Goal: Information Seeking & Learning: Learn about a topic

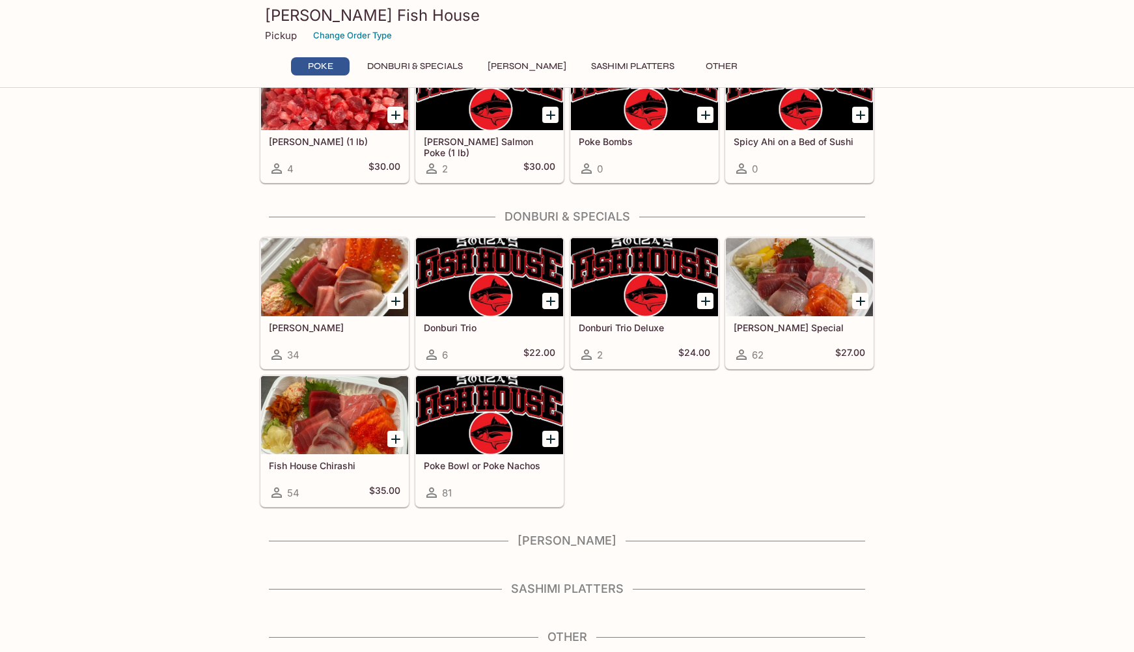
scroll to position [150, 0]
click at [552, 441] on icon "Add Poke Bowl or Poke Nachos" at bounding box center [551, 440] width 16 height 16
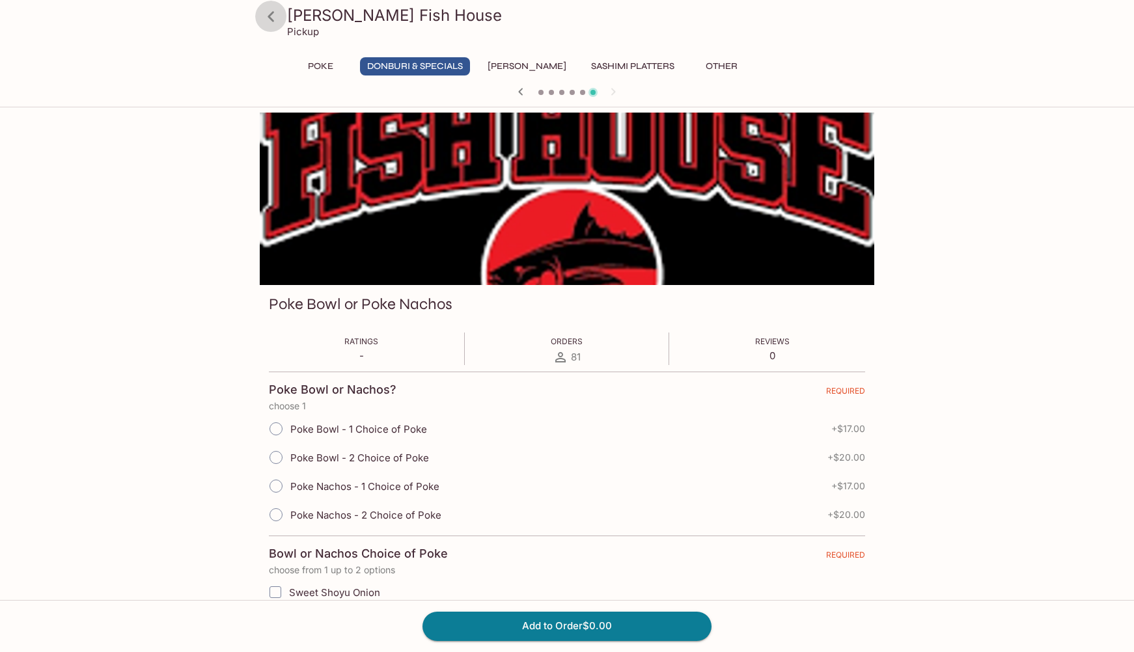
click at [272, 20] on icon at bounding box center [271, 16] width 7 height 10
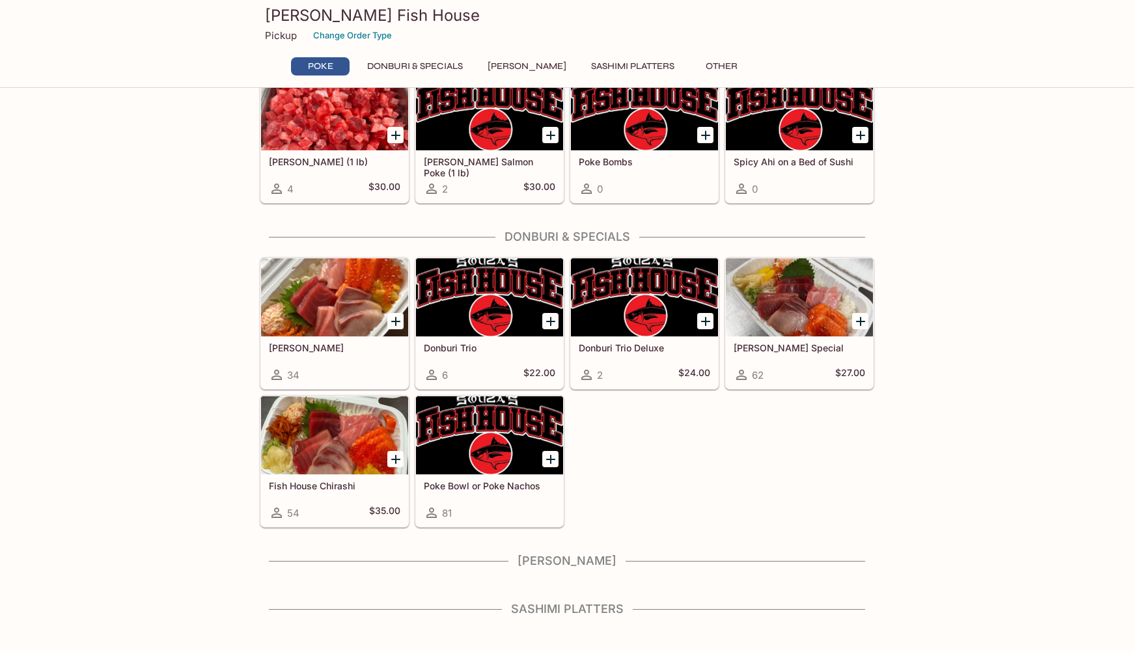
scroll to position [131, 0]
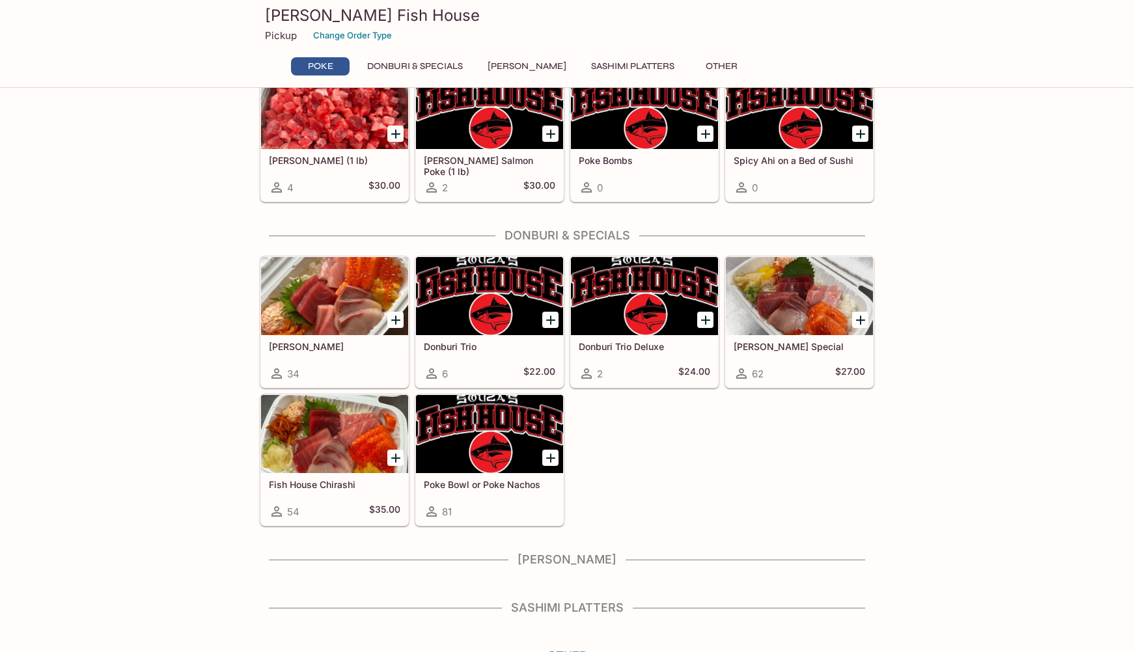
click at [791, 301] on div at bounding box center [799, 296] width 147 height 78
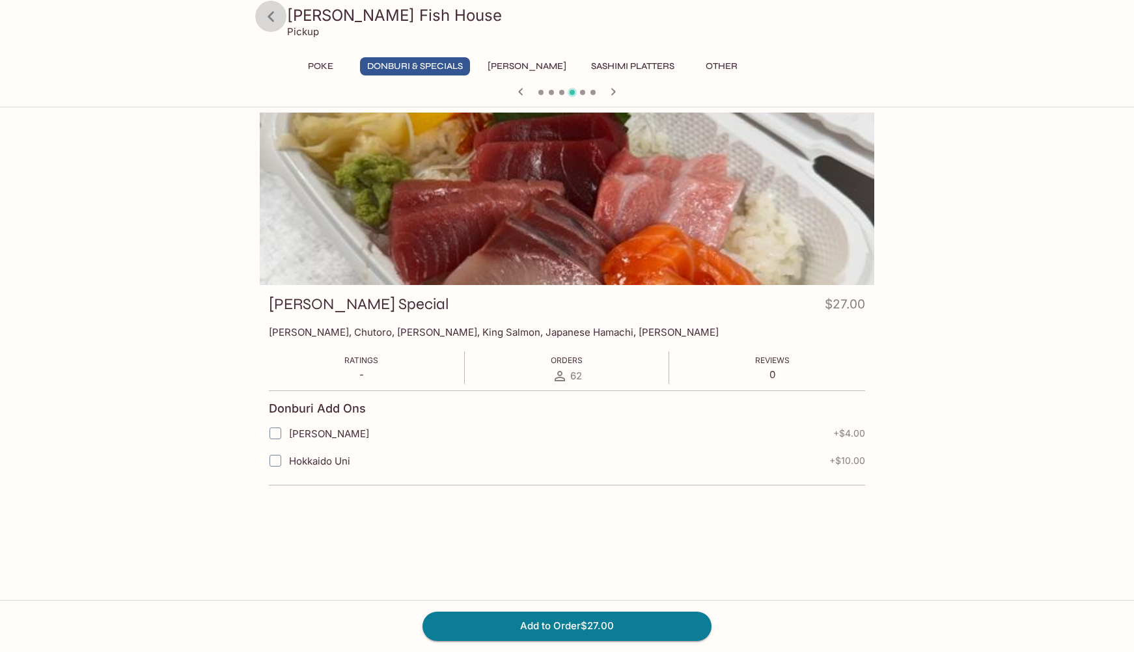
click at [275, 17] on icon at bounding box center [271, 16] width 23 height 23
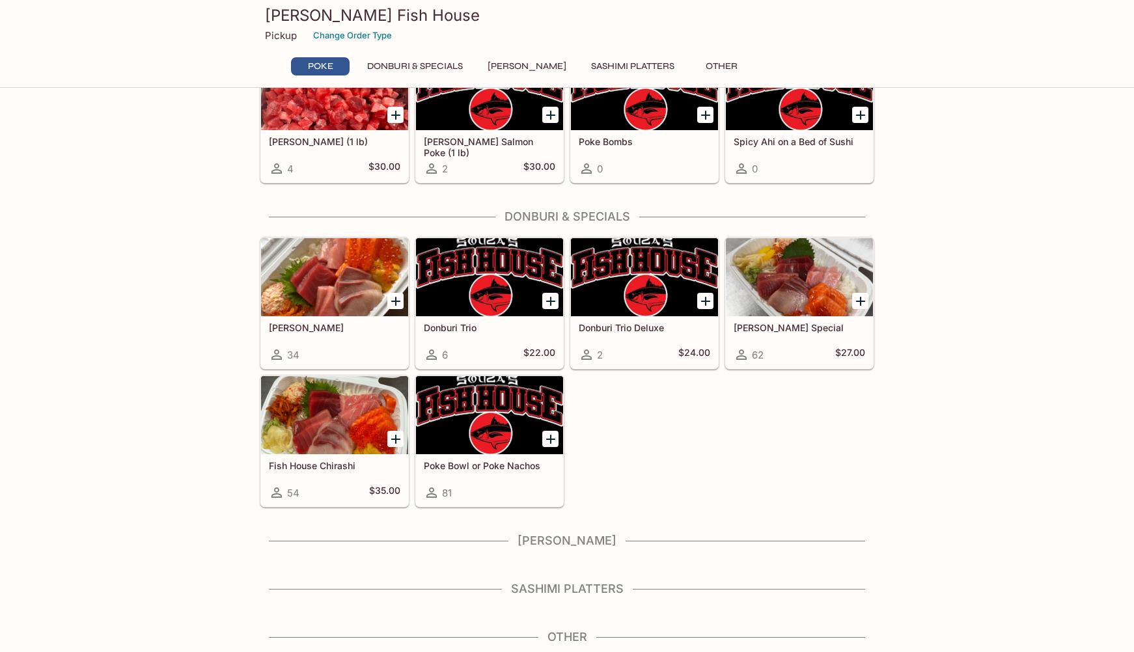
scroll to position [150, 0]
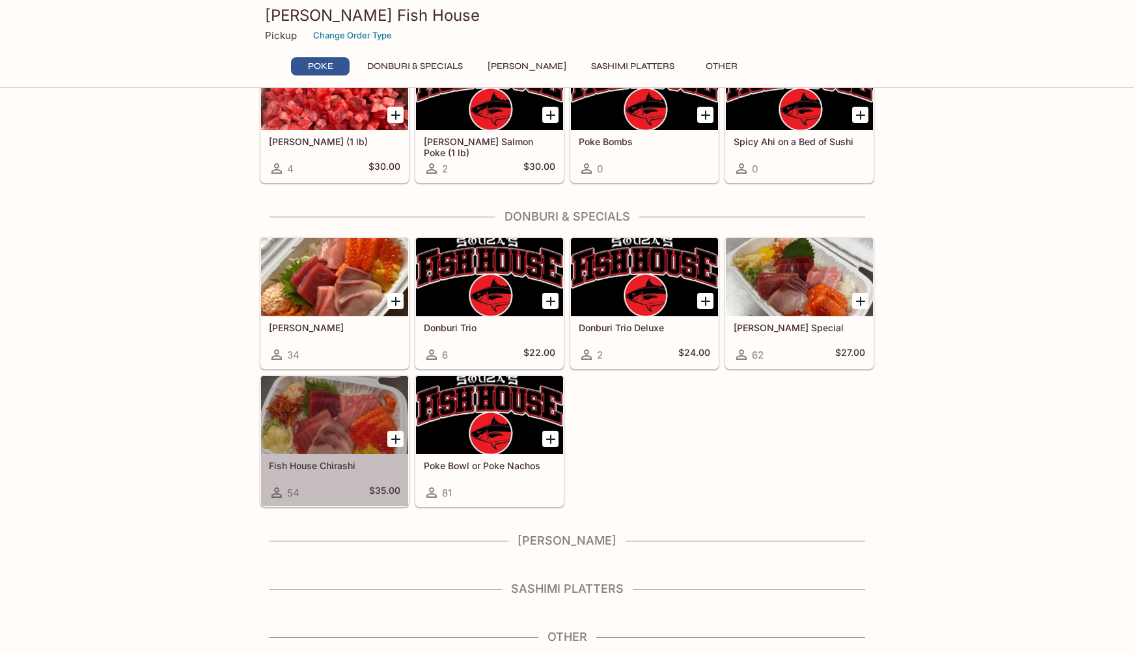
click at [362, 406] on div at bounding box center [334, 415] width 147 height 78
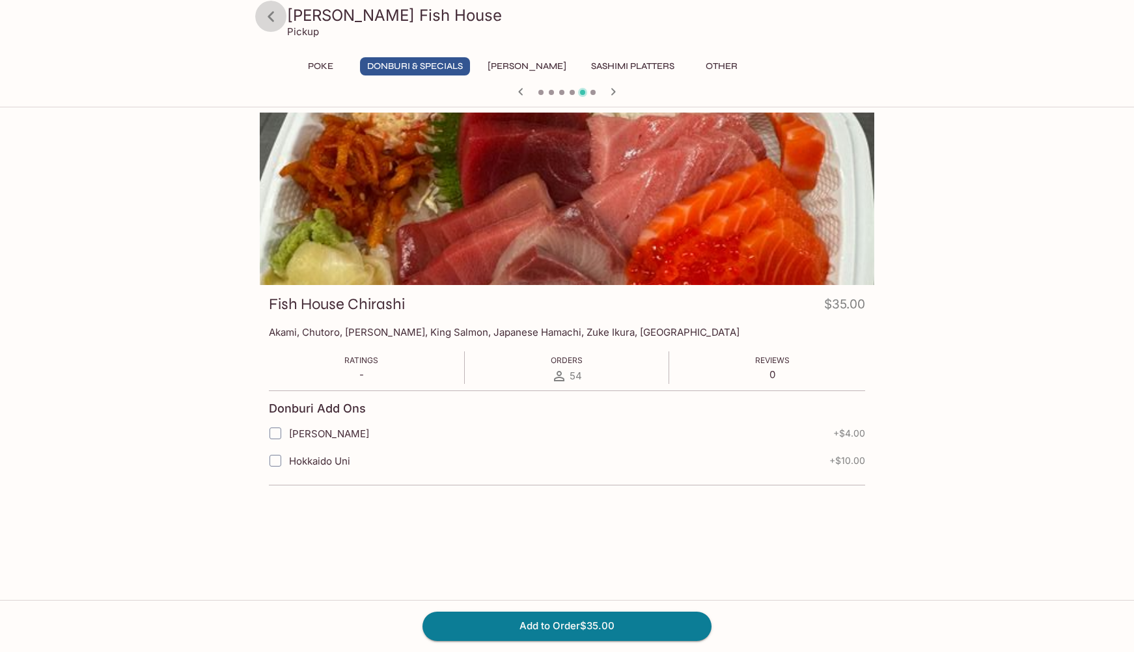
click at [270, 18] on icon at bounding box center [271, 16] width 7 height 10
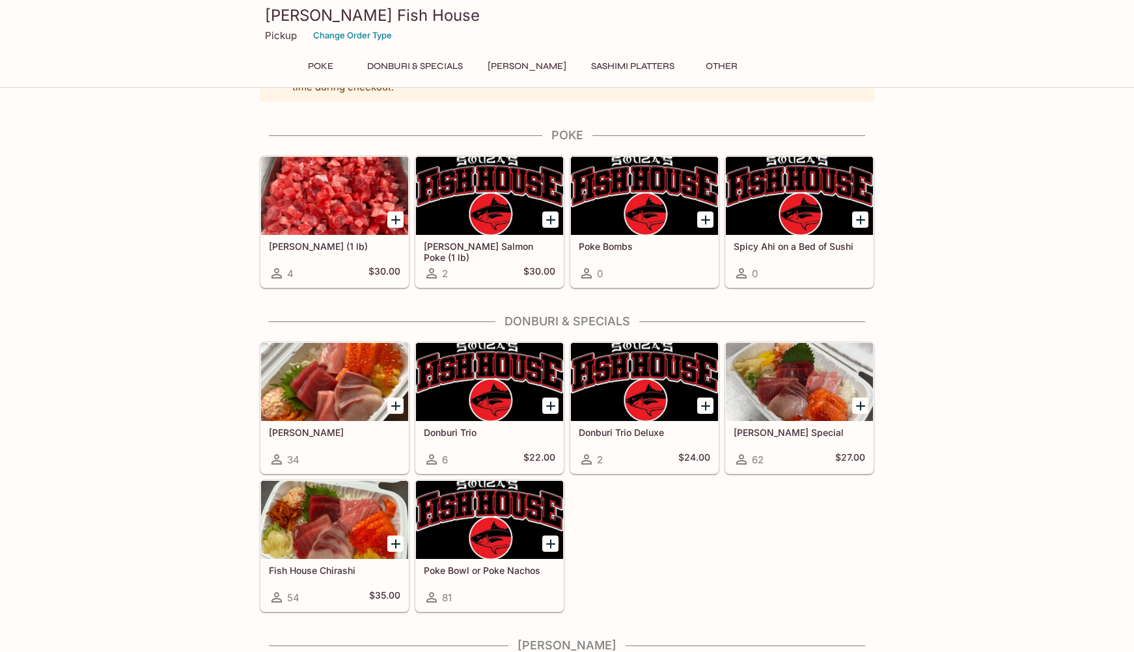
scroll to position [61, 0]
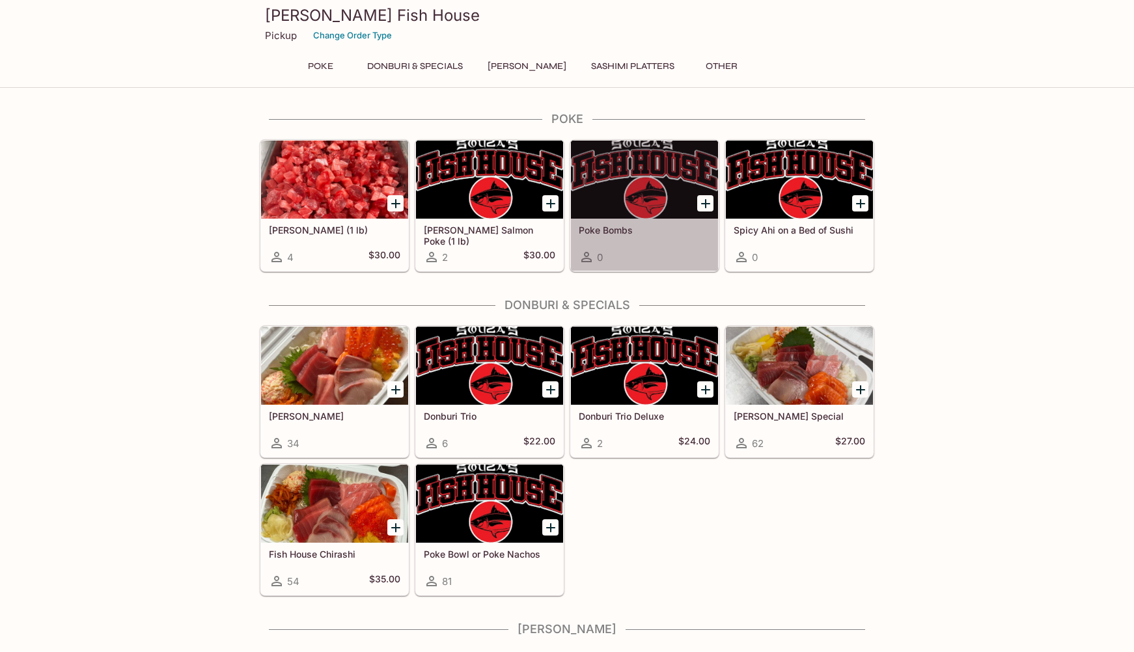
click at [648, 199] on div at bounding box center [644, 180] width 147 height 78
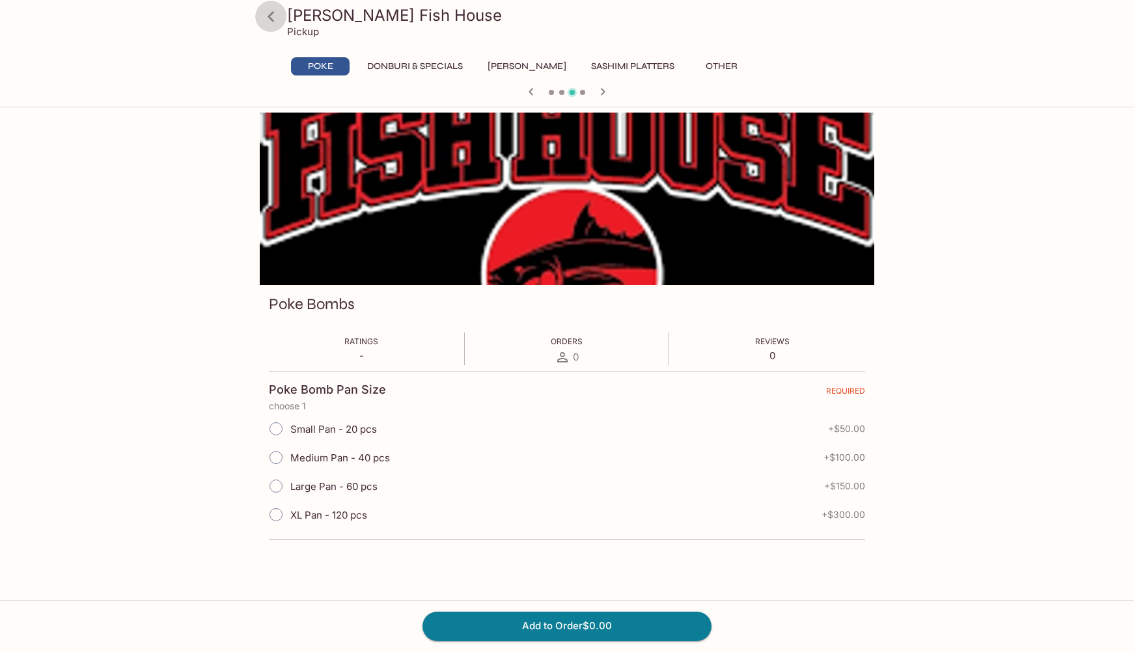
click at [271, 12] on icon at bounding box center [271, 16] width 23 height 23
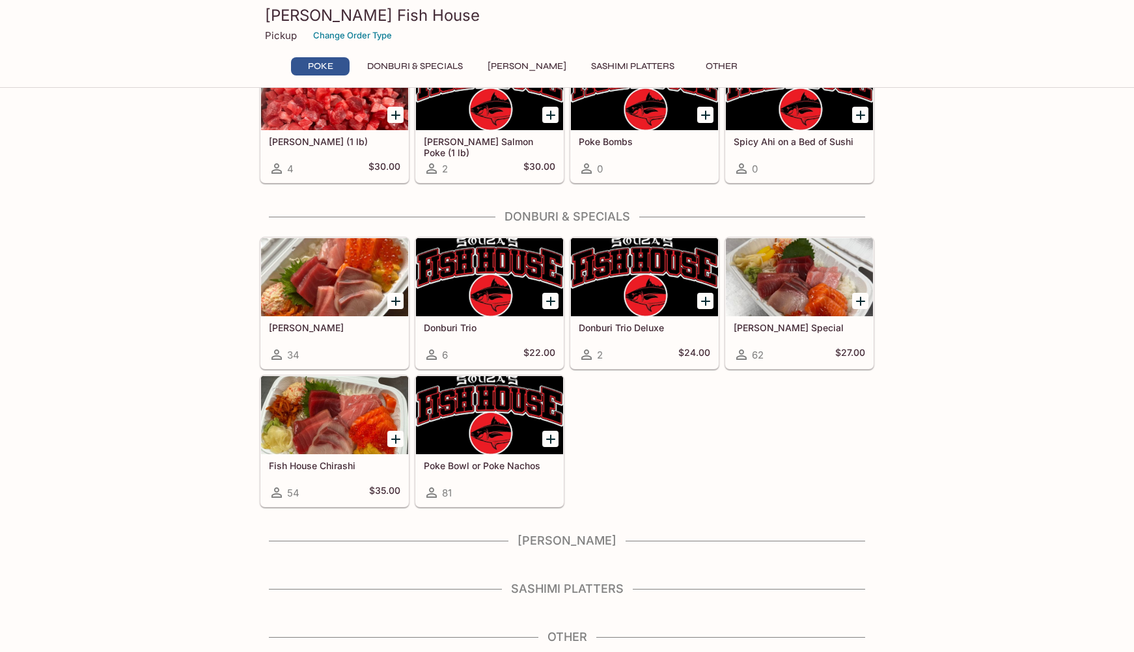
scroll to position [150, 0]
click at [672, 276] on div at bounding box center [644, 277] width 147 height 78
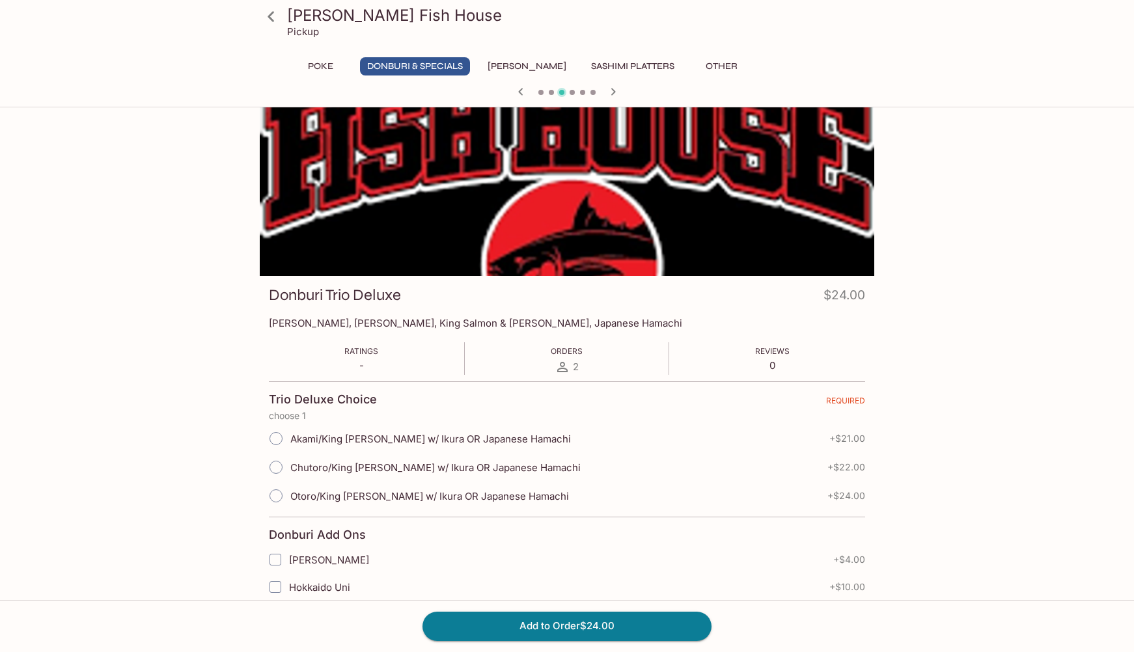
scroll to position [8, 0]
click at [272, 20] on icon at bounding box center [271, 16] width 7 height 10
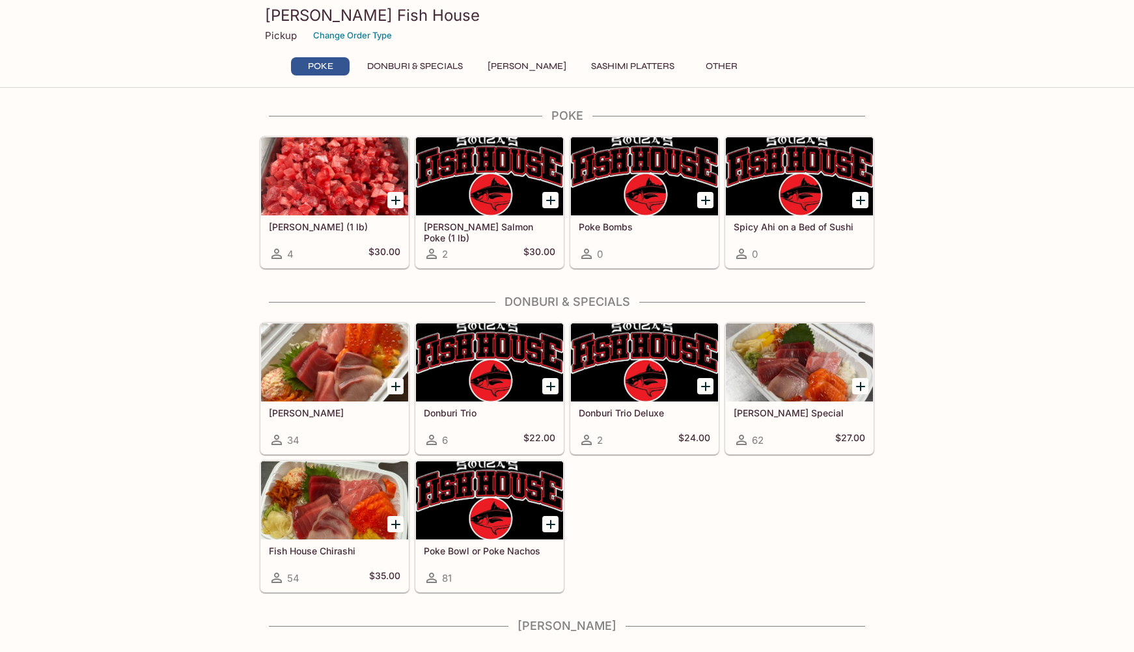
scroll to position [66, 0]
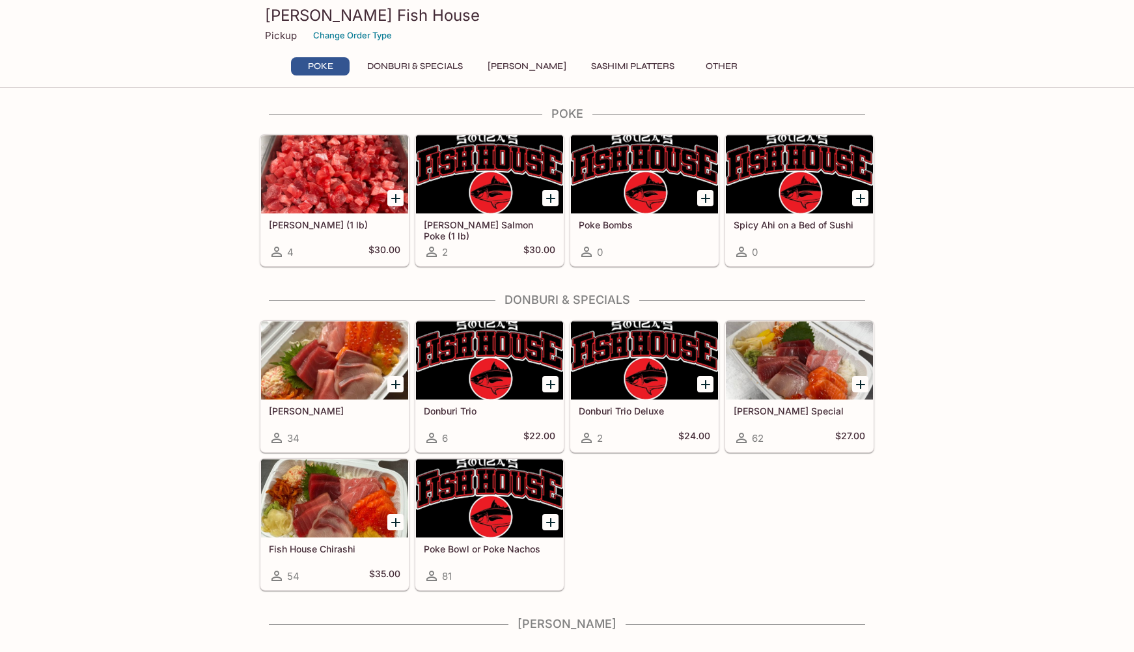
click at [790, 350] on div at bounding box center [799, 361] width 147 height 78
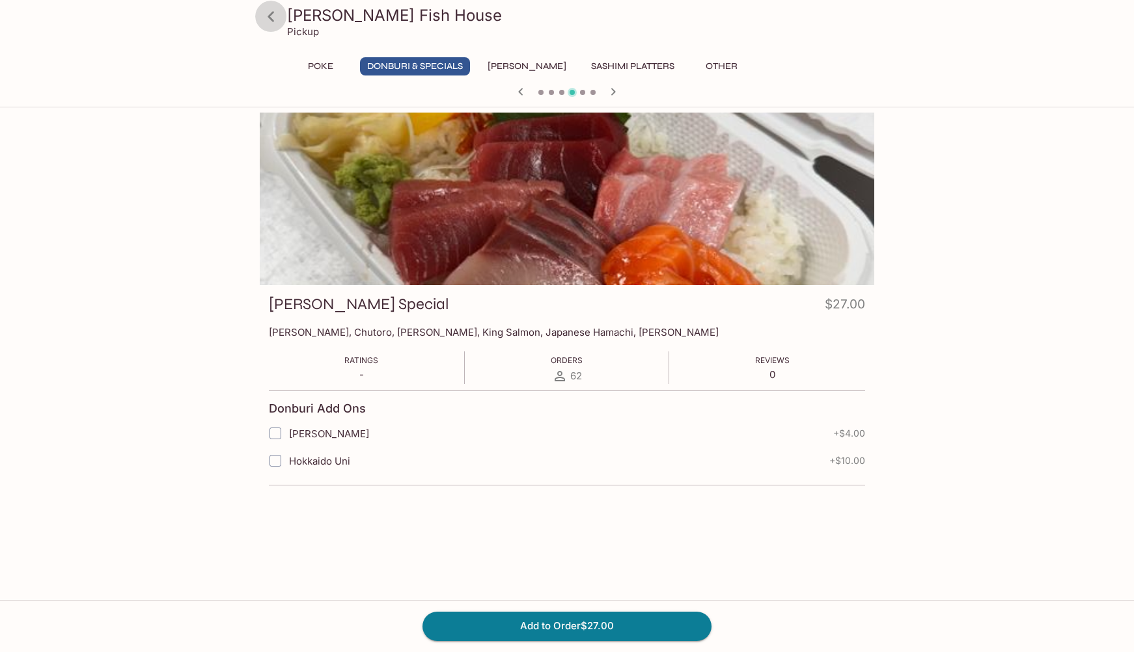
click at [271, 14] on icon at bounding box center [271, 16] width 7 height 10
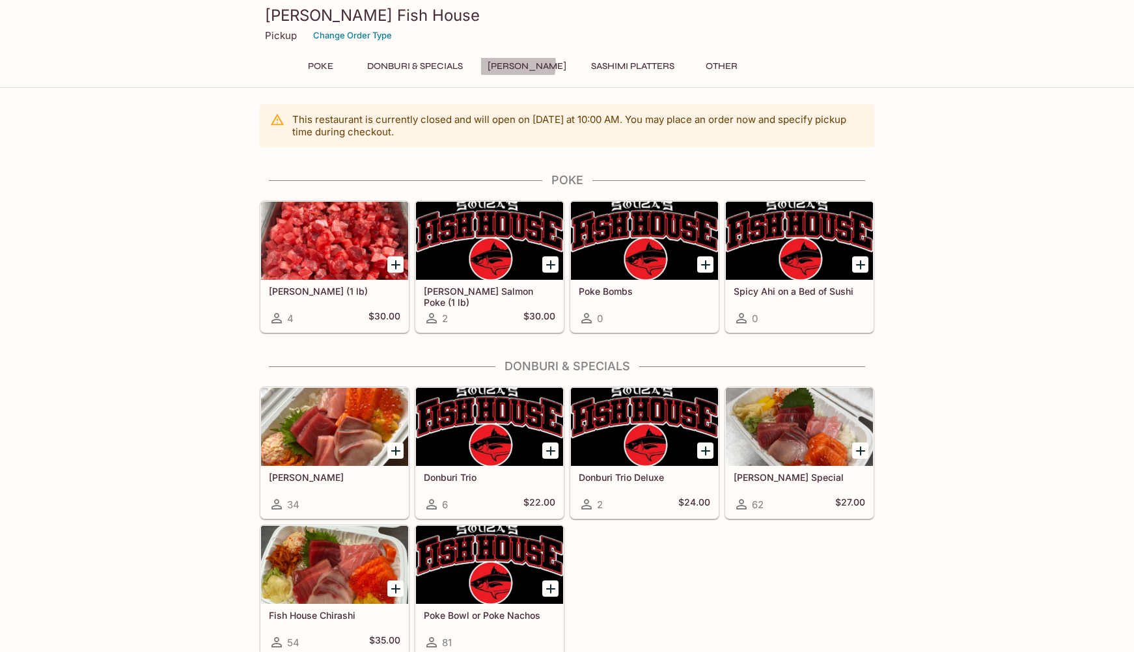
click at [510, 64] on button "[PERSON_NAME]" at bounding box center [526, 66] width 93 height 18
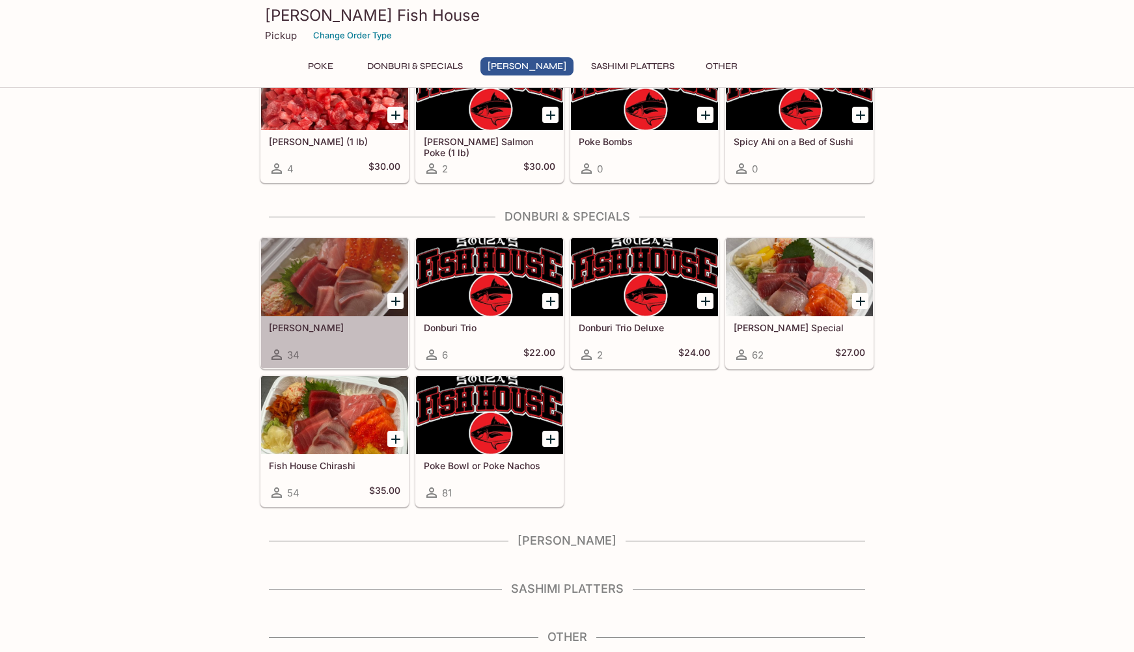
click at [342, 259] on div at bounding box center [334, 277] width 147 height 78
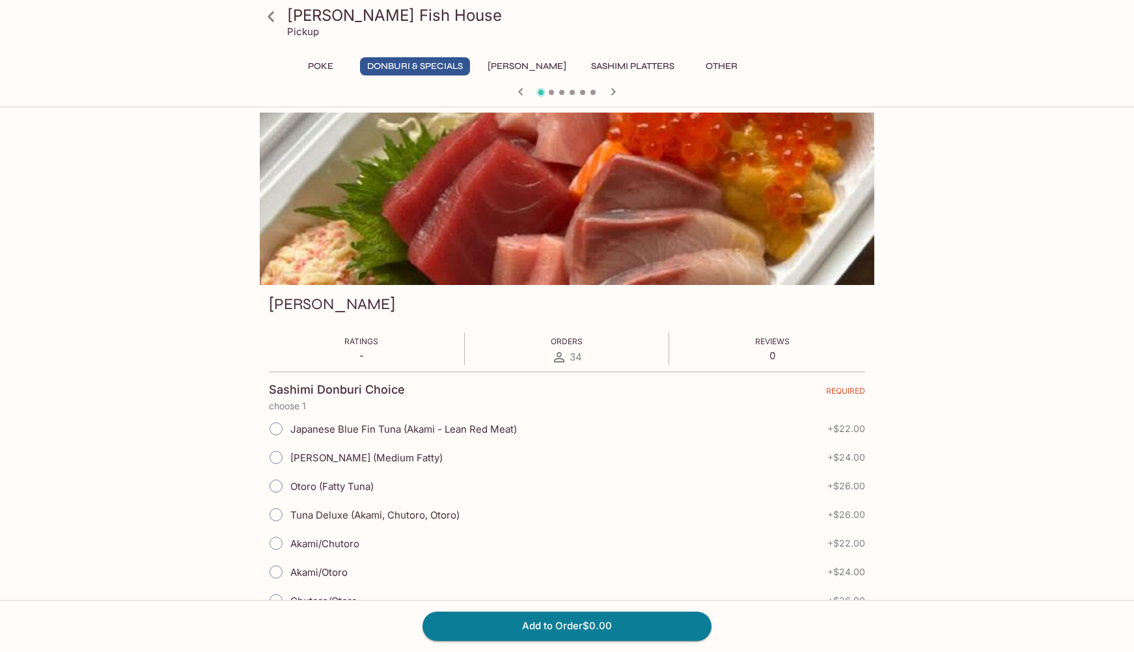
click at [273, 18] on icon at bounding box center [271, 16] width 23 height 23
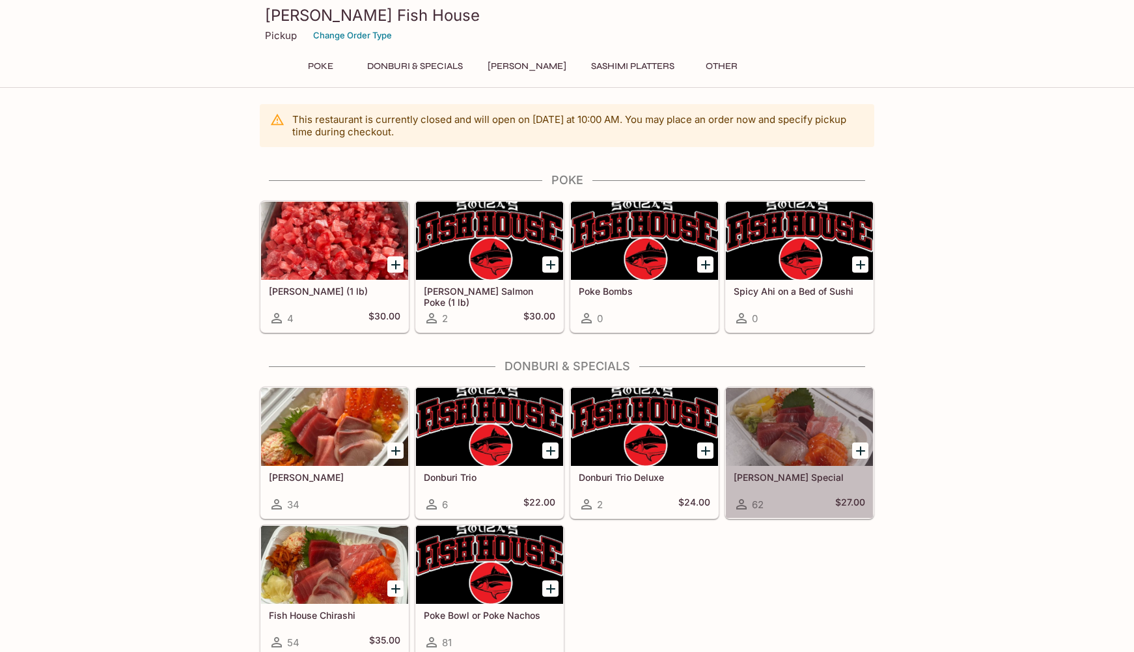
click at [779, 425] on div at bounding box center [799, 427] width 147 height 78
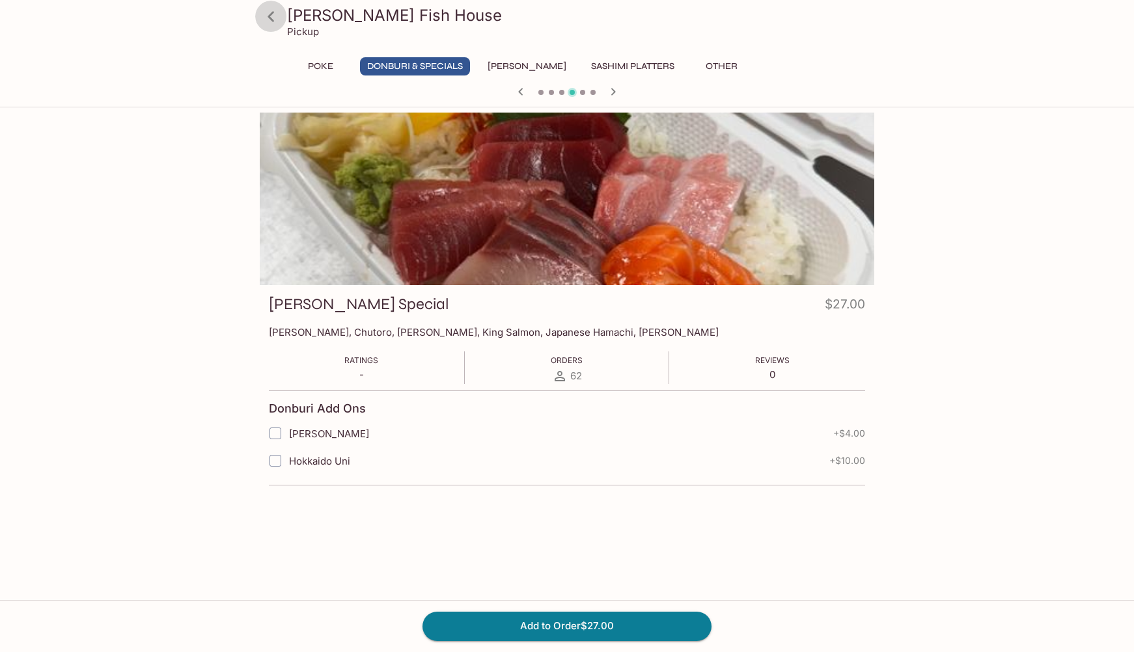
click at [268, 18] on icon at bounding box center [271, 16] width 23 height 23
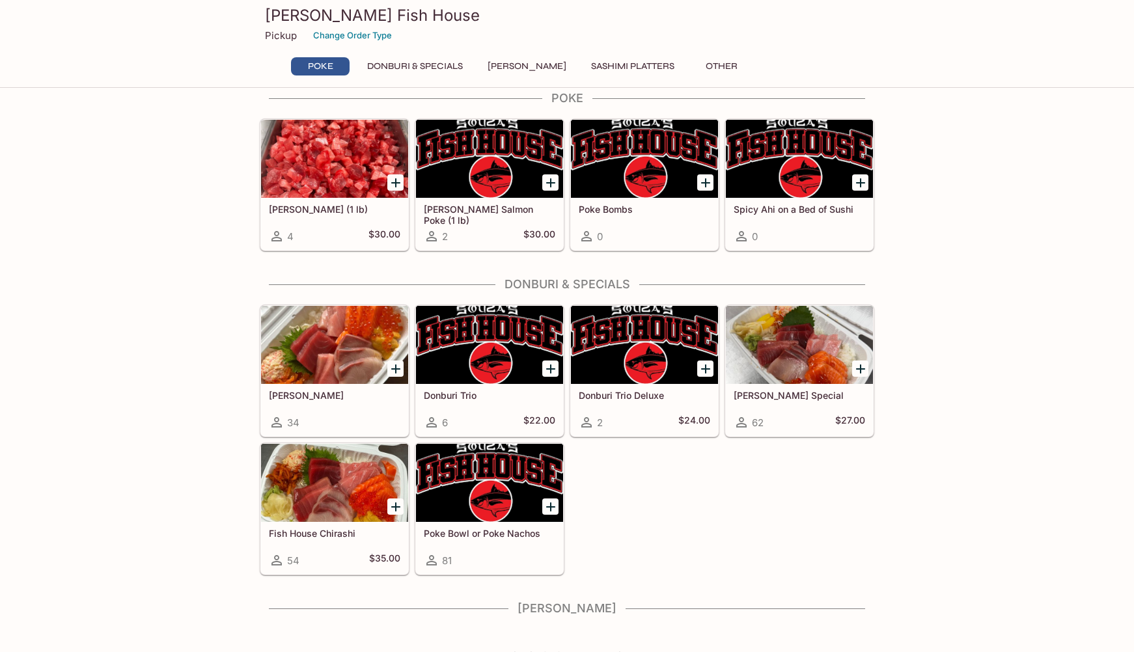
scroll to position [85, 0]
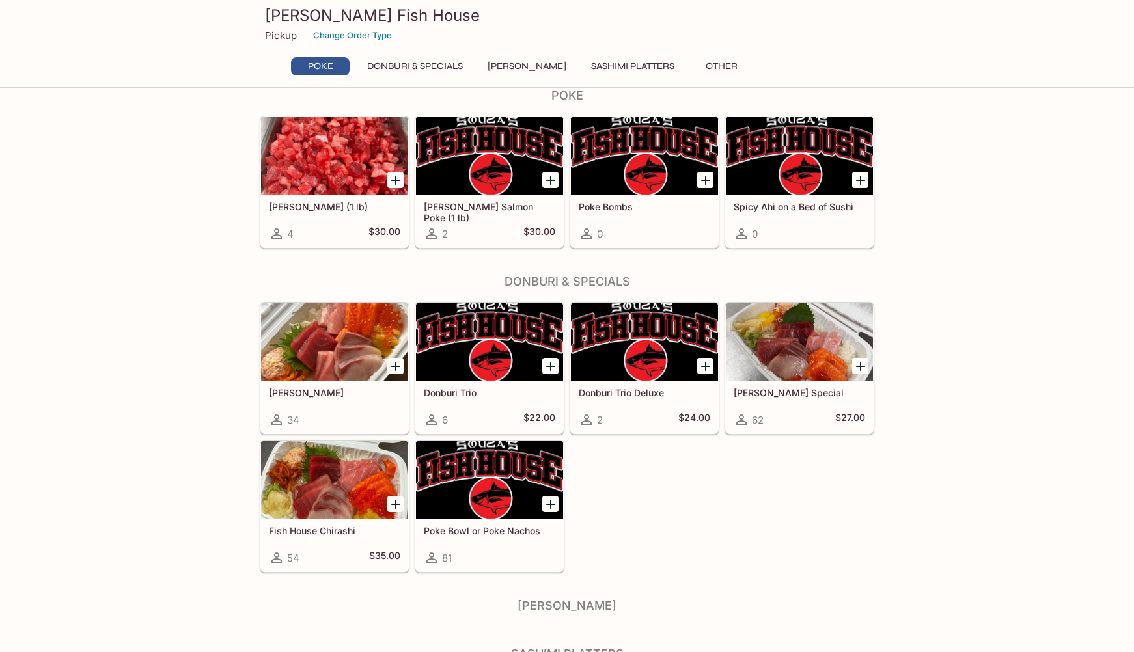
click at [637, 340] on div at bounding box center [644, 342] width 147 height 78
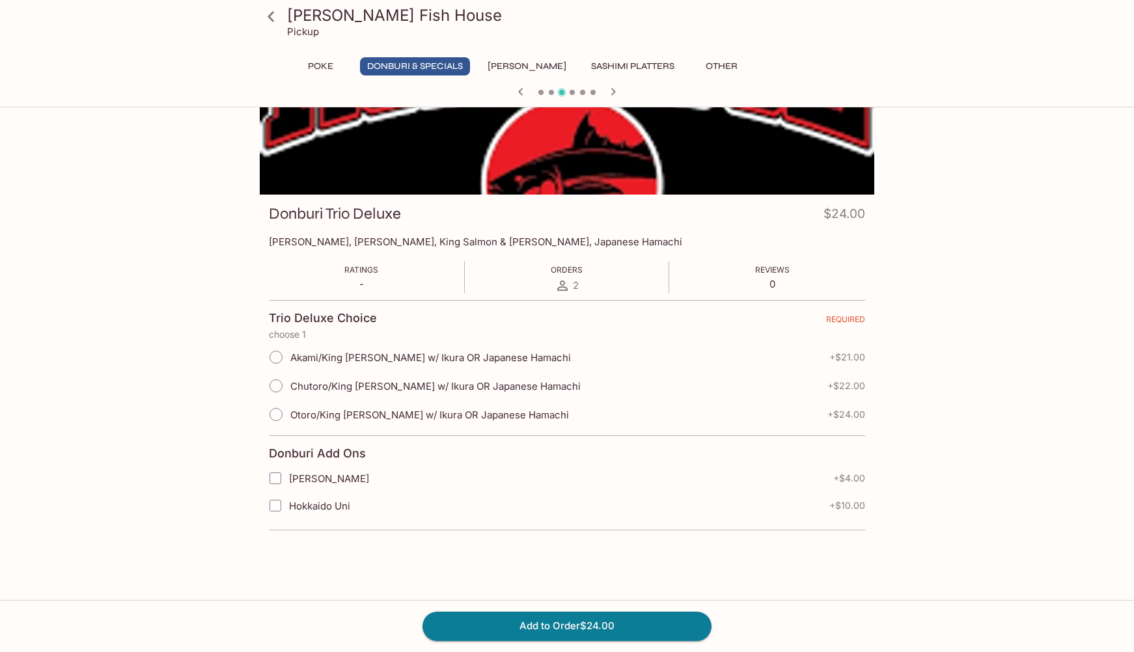
scroll to position [90, 0]
click at [266, 11] on icon at bounding box center [271, 16] width 23 height 23
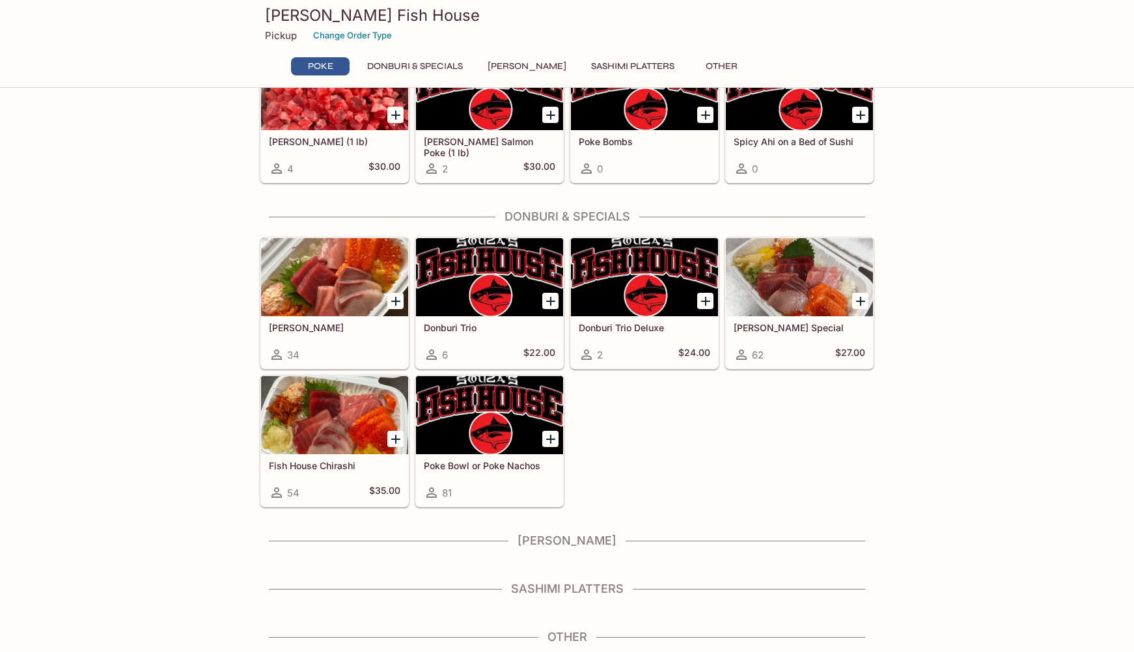
scroll to position [150, 0]
click at [519, 591] on h4 "Sashimi Platters" at bounding box center [567, 589] width 615 height 14
click at [568, 591] on h4 "Sashimi Platters" at bounding box center [567, 589] width 615 height 14
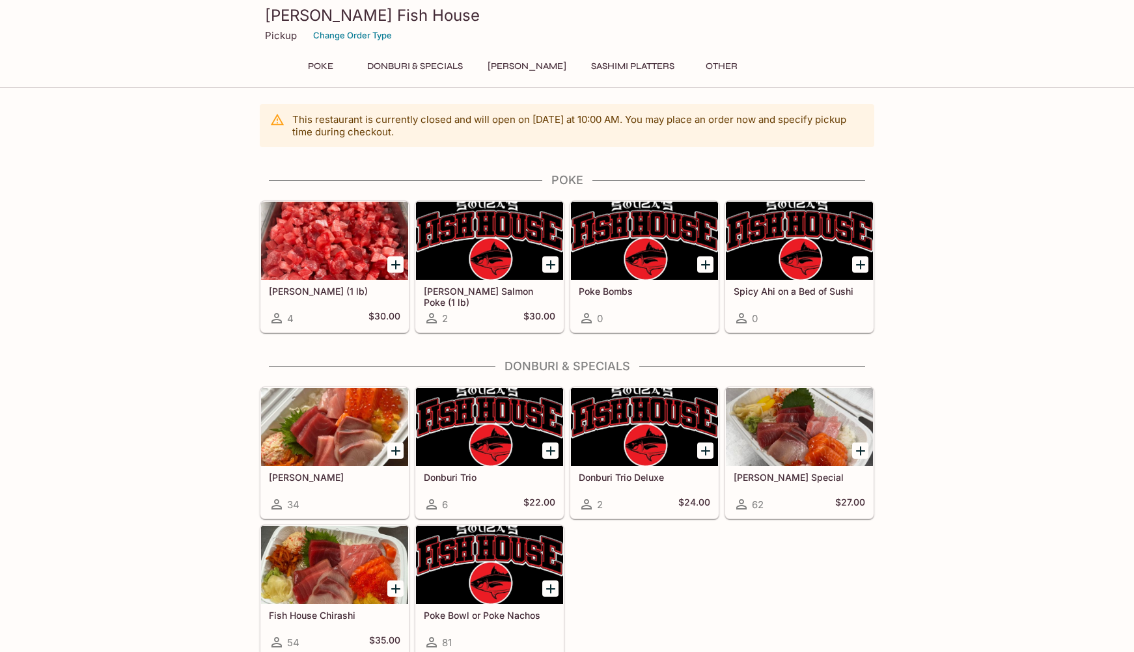
scroll to position [0, 0]
click at [623, 66] on button "Sashimi Platters" at bounding box center [633, 66] width 98 height 18
click at [611, 64] on button "Sashimi Platters" at bounding box center [633, 66] width 98 height 18
click at [709, 69] on button "Other" at bounding box center [721, 66] width 59 height 18
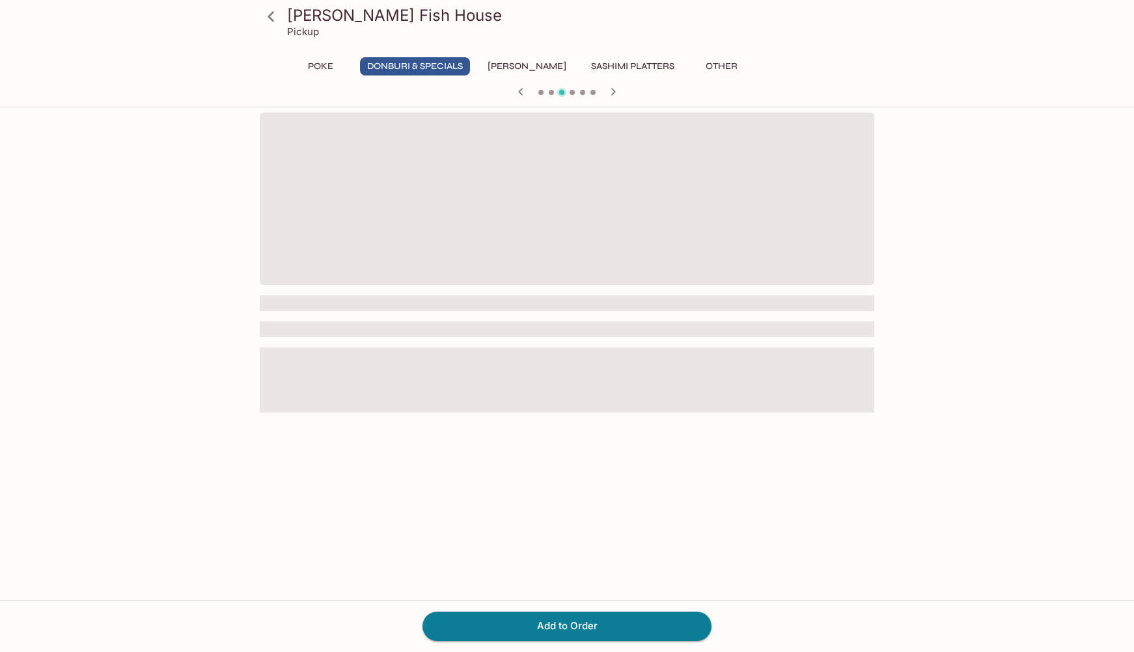
scroll to position [90, 0]
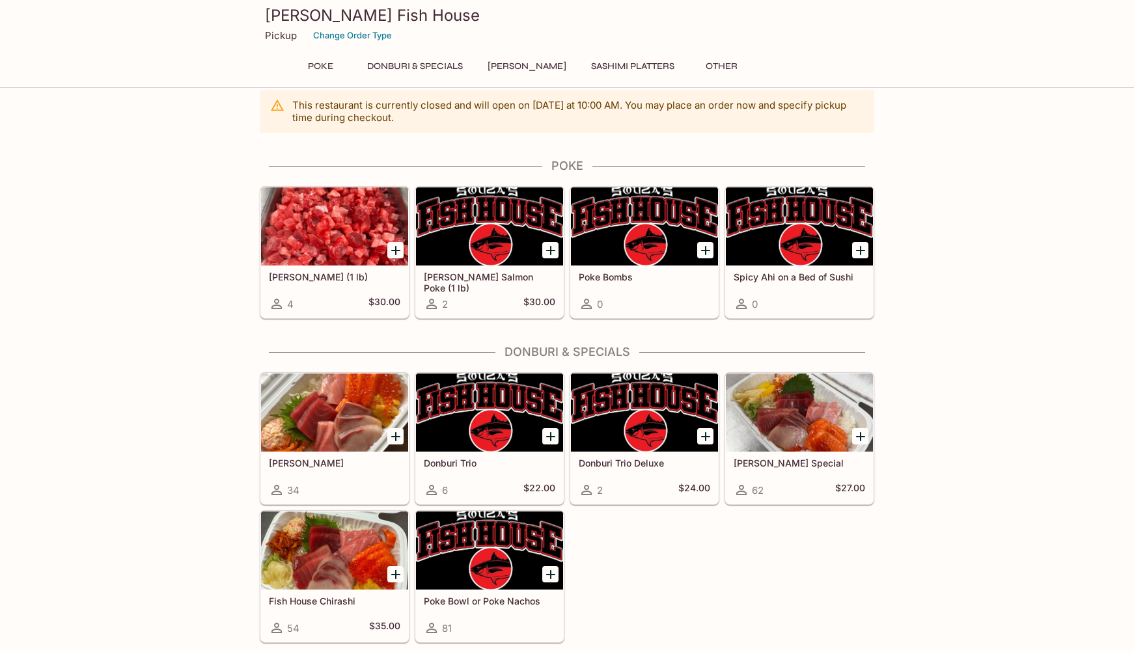
scroll to position [16, 0]
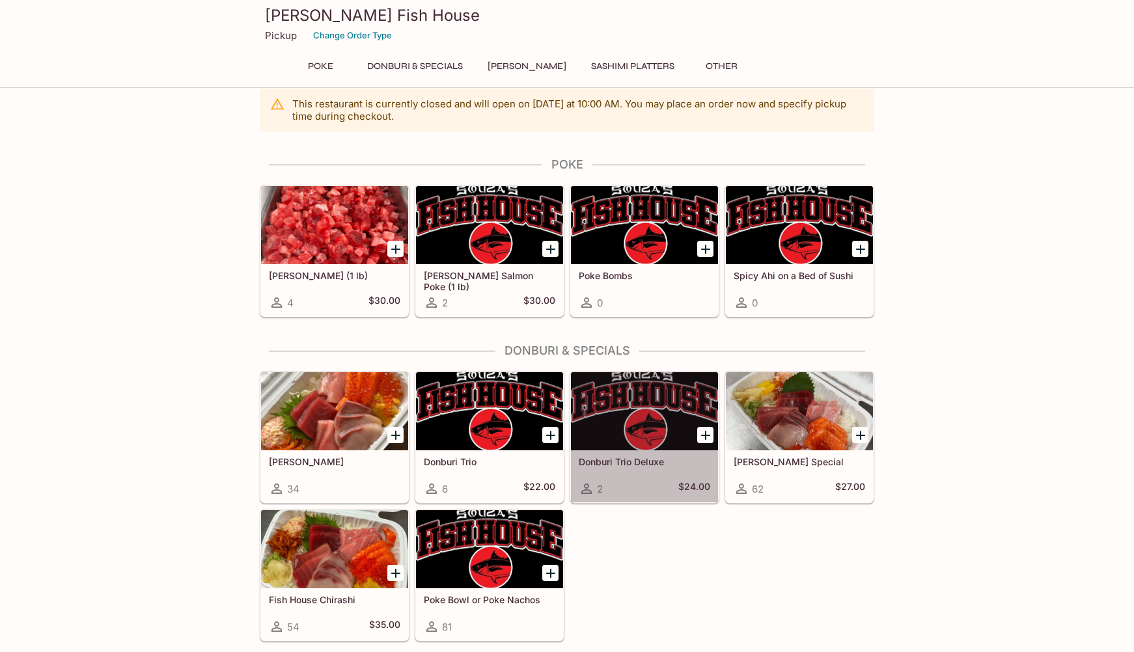
click at [604, 430] on div at bounding box center [644, 411] width 147 height 78
